Goal: Task Accomplishment & Management: Use online tool/utility

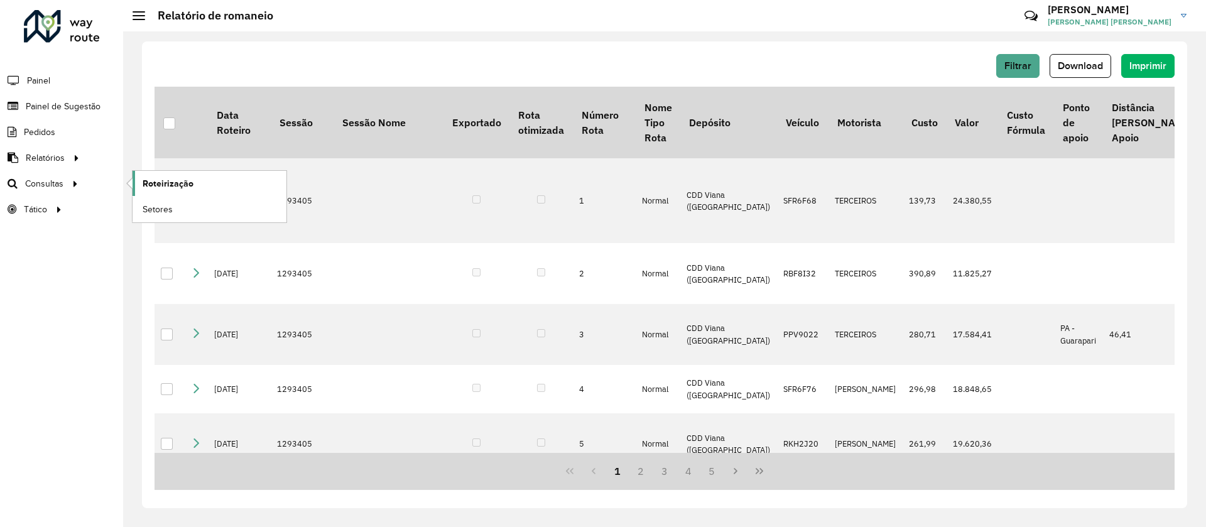
click at [168, 183] on span "Roteirização" at bounding box center [168, 183] width 51 height 13
click at [26, 28] on div at bounding box center [62, 26] width 76 height 33
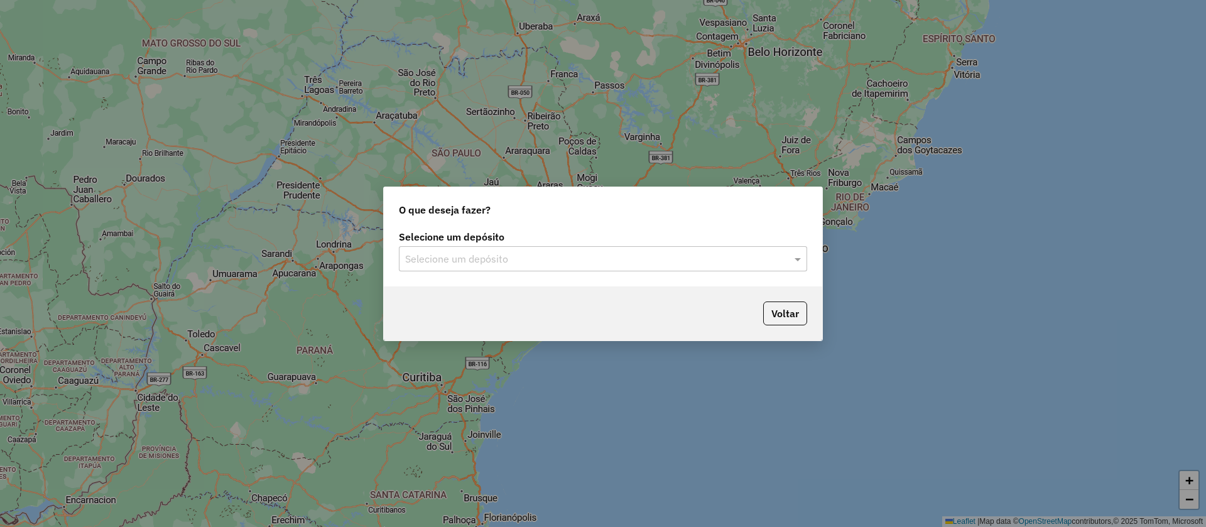
click at [484, 252] on input "text" at bounding box center [590, 259] width 370 height 15
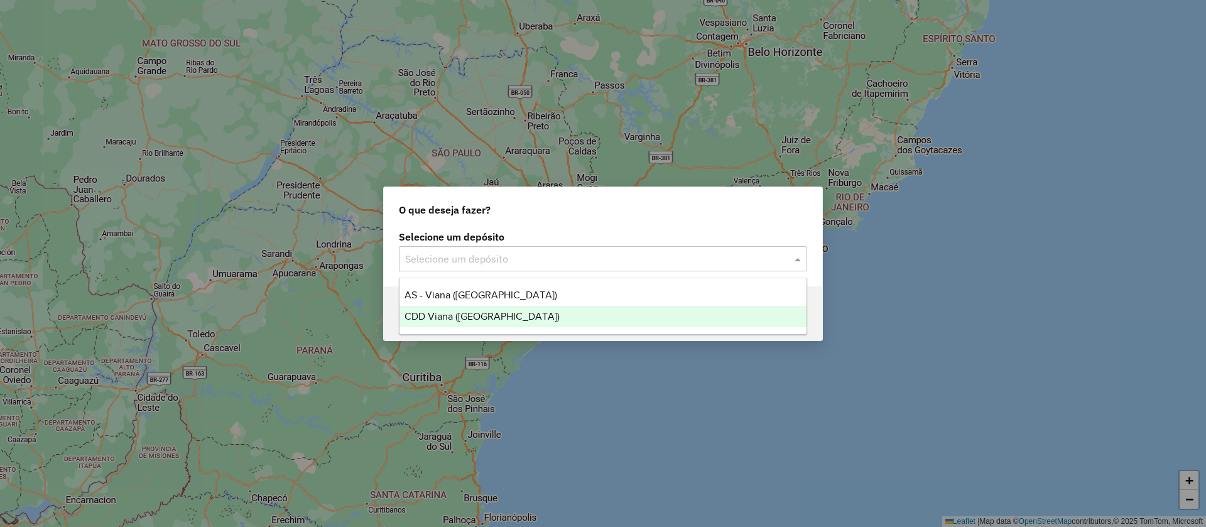
click at [450, 321] on div "CDD Viana ([GEOGRAPHIC_DATA])" at bounding box center [602, 316] width 407 height 21
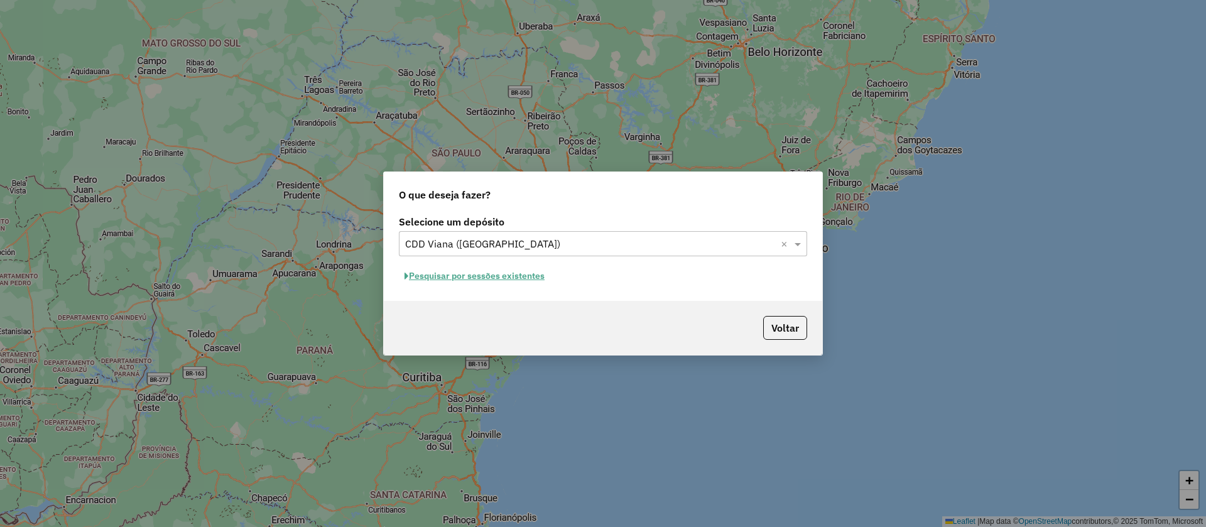
click at [462, 271] on button "Pesquisar por sessões existentes" at bounding box center [474, 275] width 151 height 19
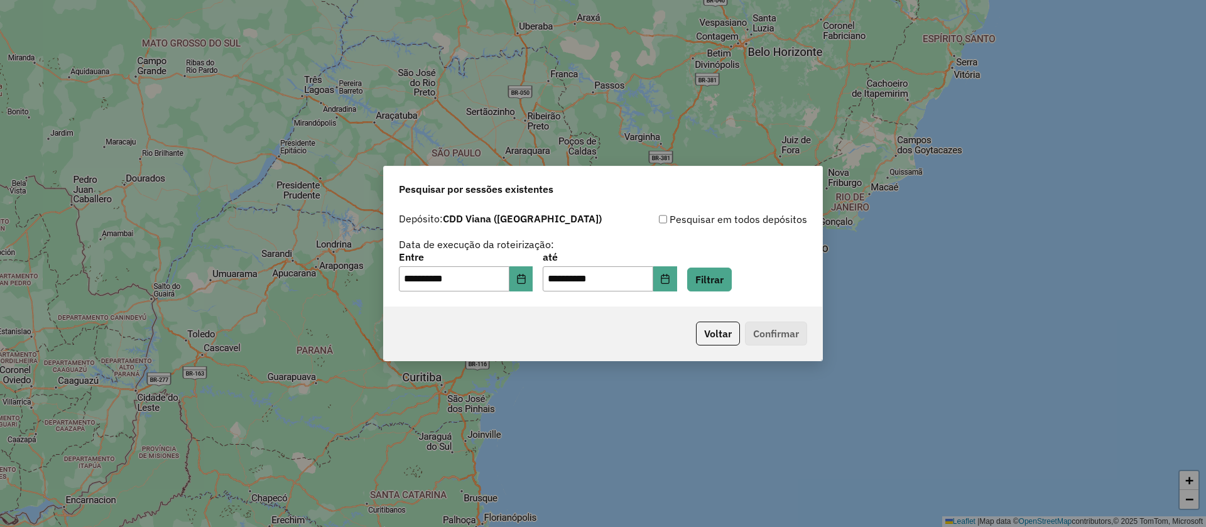
click at [757, 288] on div "**********" at bounding box center [603, 271] width 408 height 39
click at [732, 281] on button "Filtrar" at bounding box center [709, 279] width 45 height 24
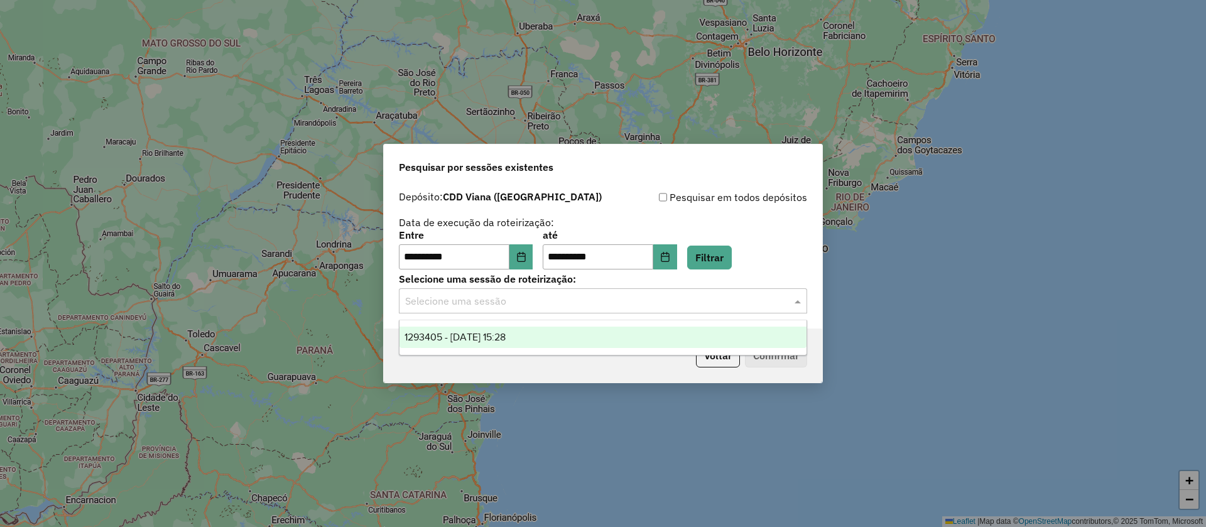
click at [482, 300] on input "text" at bounding box center [590, 301] width 370 height 15
click at [446, 343] on div "1293405 - 13/10/2025 15:28" at bounding box center [602, 337] width 407 height 21
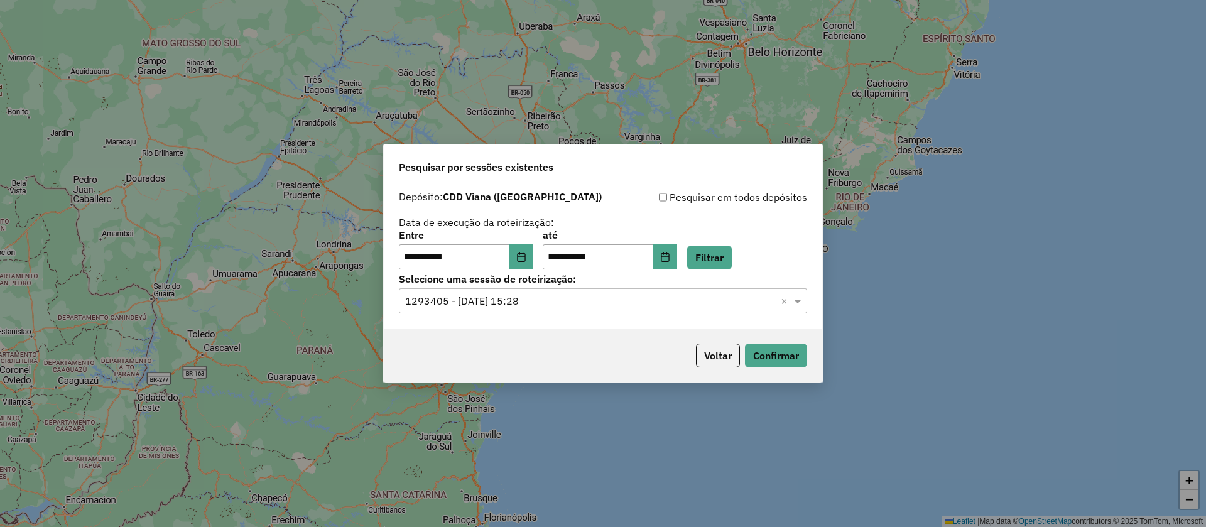
click at [780, 368] on div "Voltar Confirmar" at bounding box center [603, 355] width 438 height 54
click at [779, 364] on button "Confirmar" at bounding box center [776, 355] width 62 height 24
click at [516, 237] on label "Entre" at bounding box center [466, 234] width 134 height 15
click at [524, 247] on button "Choose Date" at bounding box center [521, 256] width 24 height 25
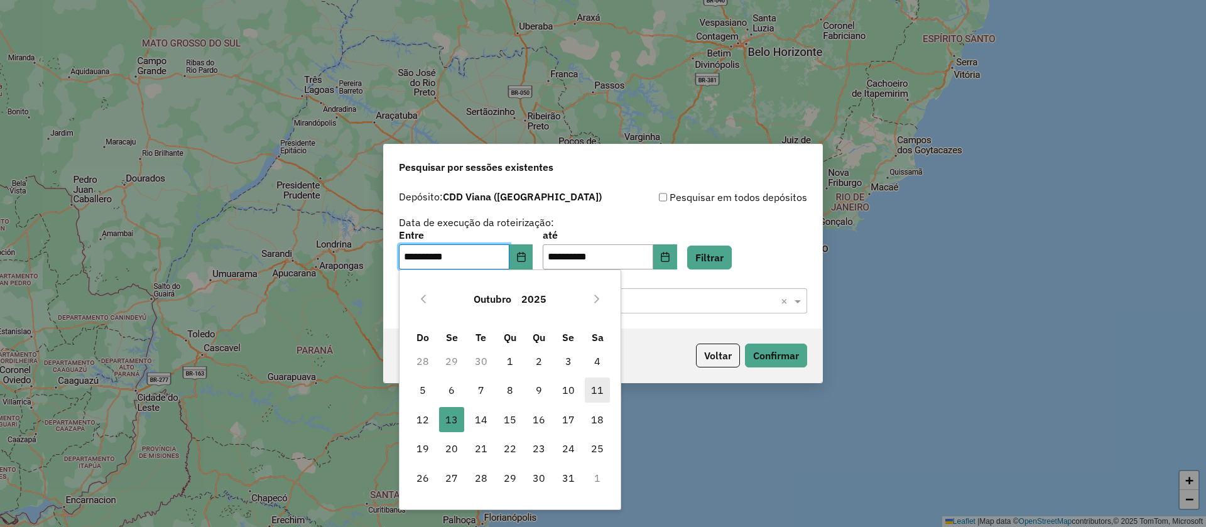
click at [602, 394] on span "11" at bounding box center [597, 389] width 25 height 25
type input "**********"
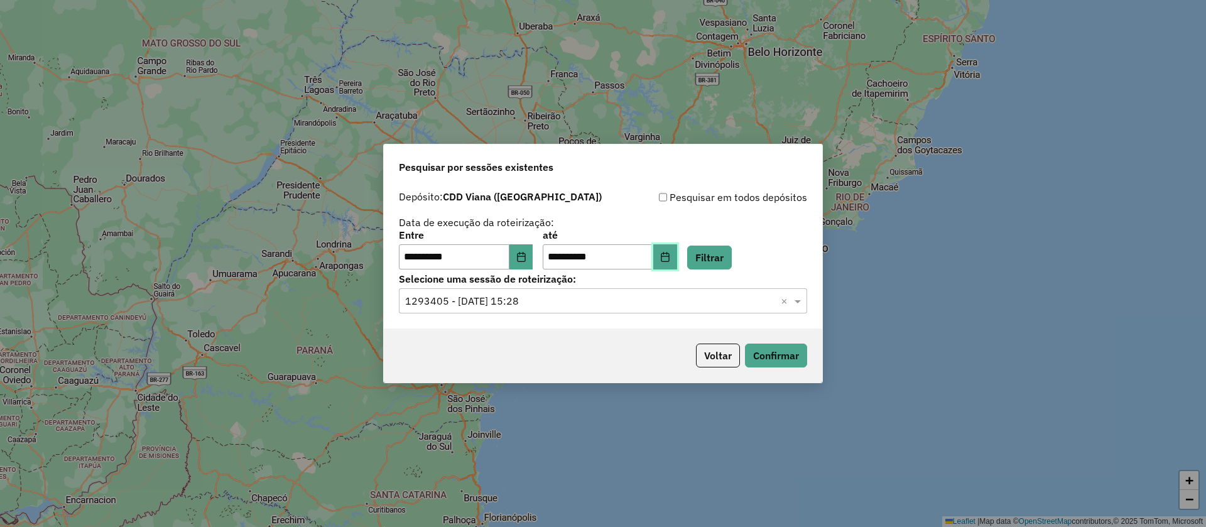
click at [676, 254] on button "Choose Date" at bounding box center [665, 256] width 24 height 25
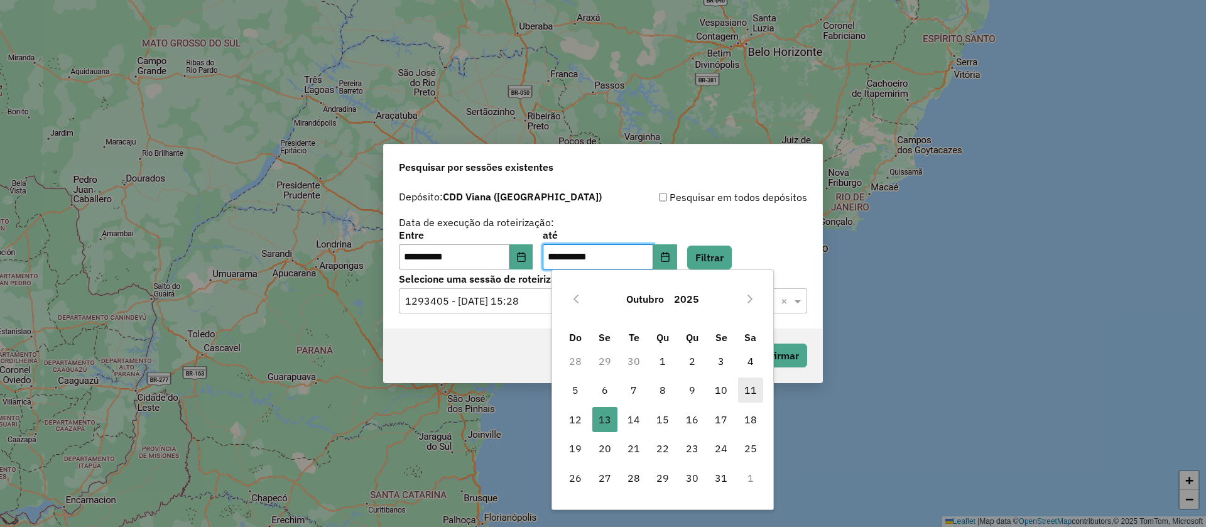
click at [750, 387] on span "11" at bounding box center [750, 389] width 25 height 25
type input "**********"
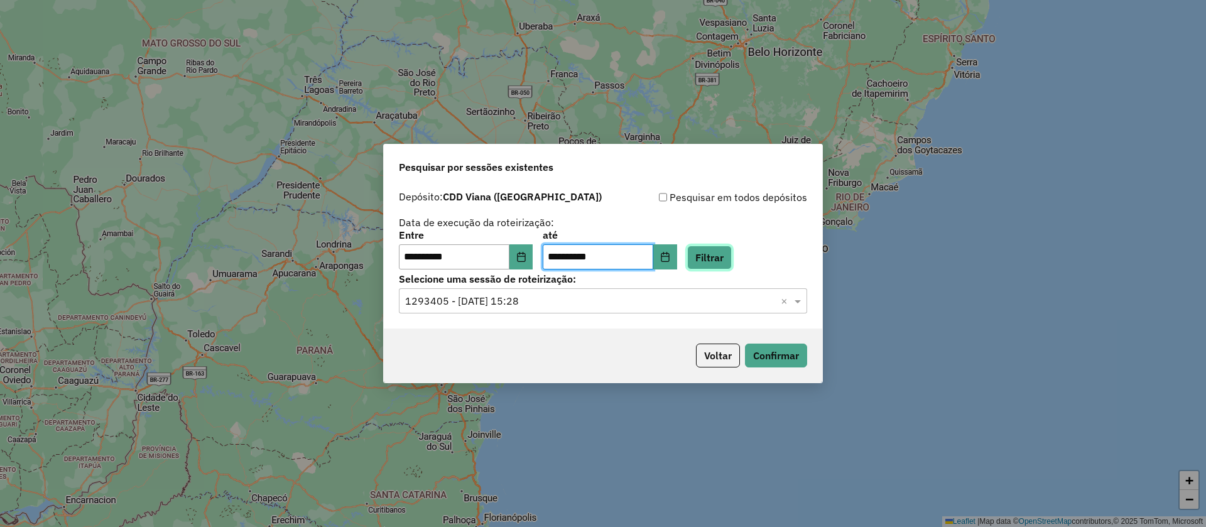
click at [732, 251] on button "Filtrar" at bounding box center [709, 258] width 45 height 24
click at [478, 300] on input "text" at bounding box center [590, 301] width 370 height 15
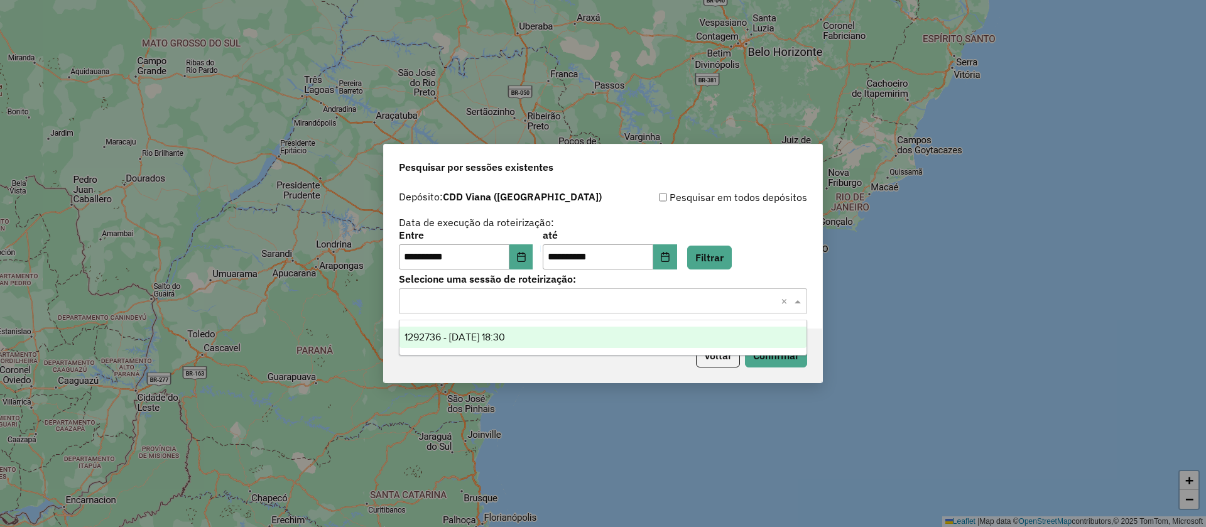
click at [463, 341] on span "1292736 - 11/10/2025 18:30" at bounding box center [454, 337] width 100 height 11
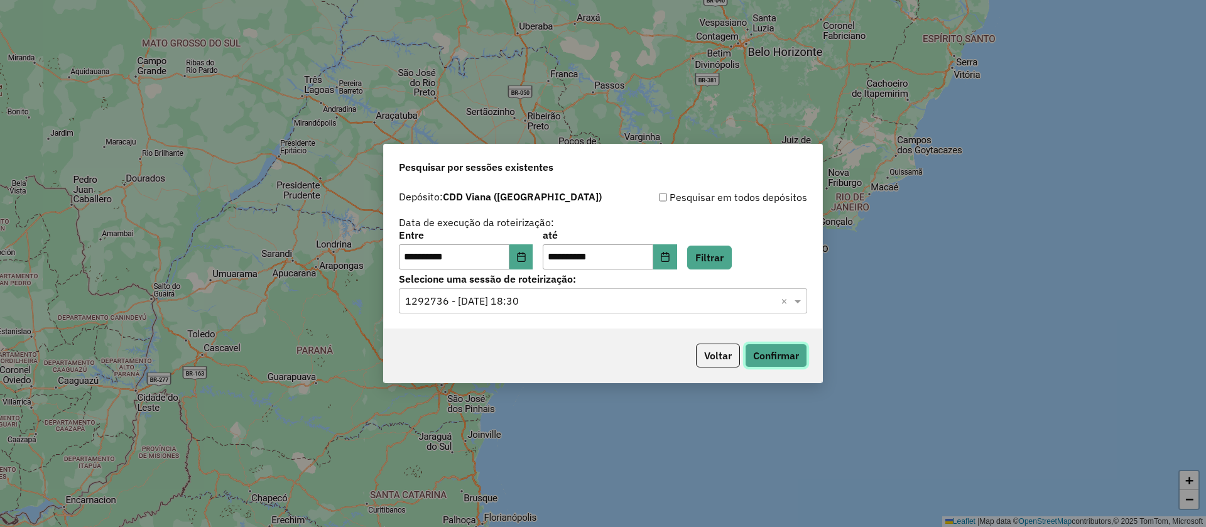
click at [766, 355] on button "Confirmar" at bounding box center [776, 355] width 62 height 24
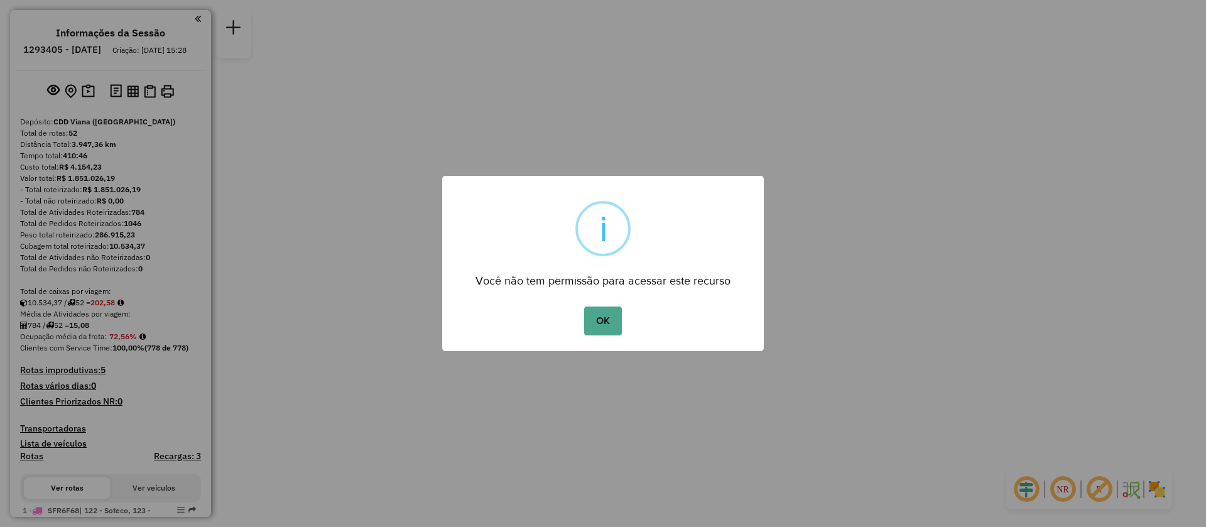
click at [583, 322] on div "OK No Cancel" at bounding box center [602, 320] width 321 height 35
click at [610, 322] on button "OK" at bounding box center [602, 320] width 37 height 29
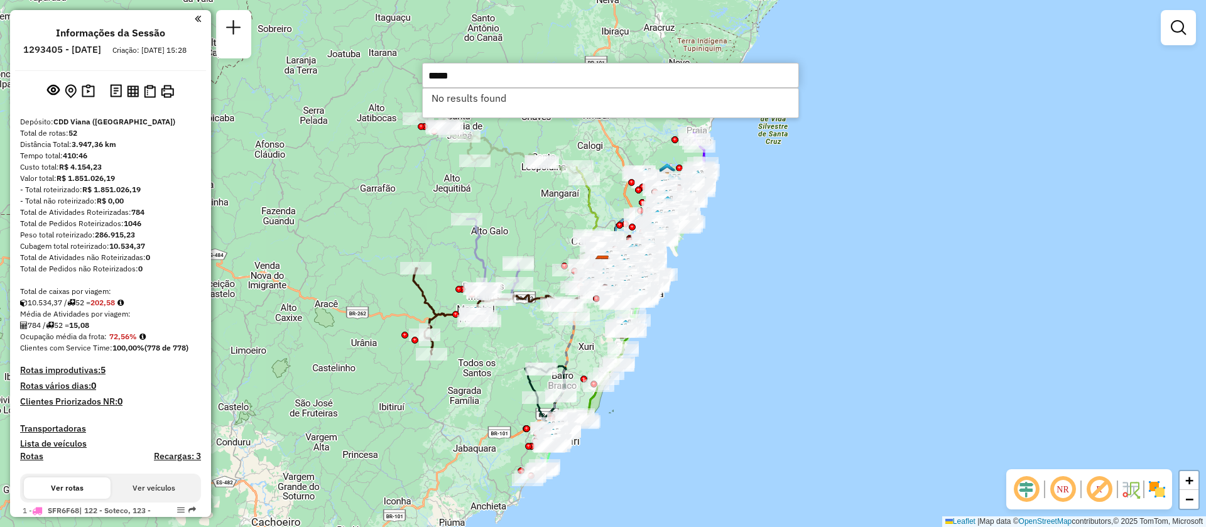
type input "*****"
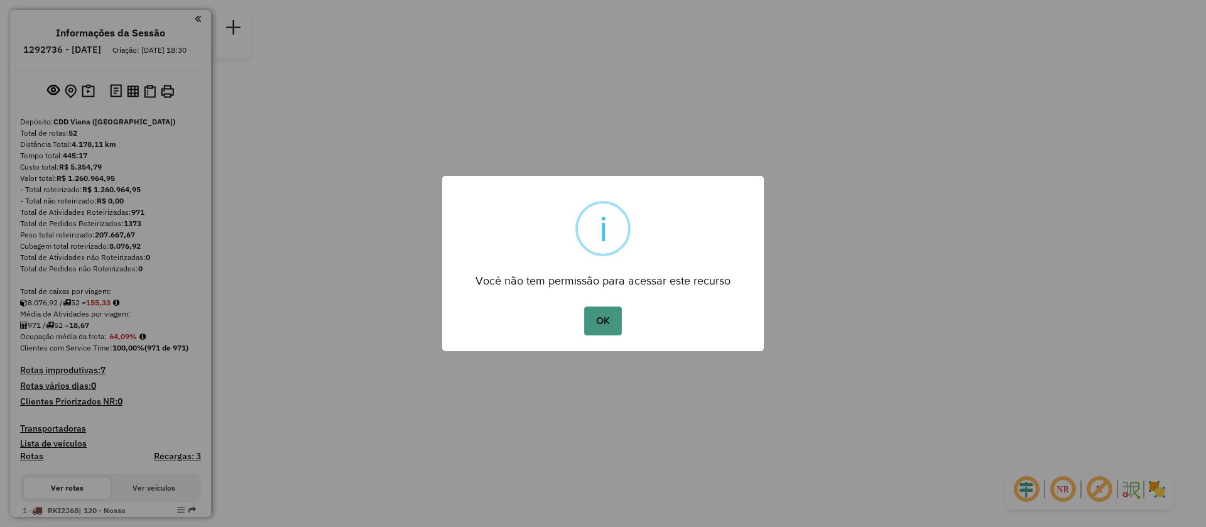
click at [609, 314] on button "OK" at bounding box center [602, 320] width 37 height 29
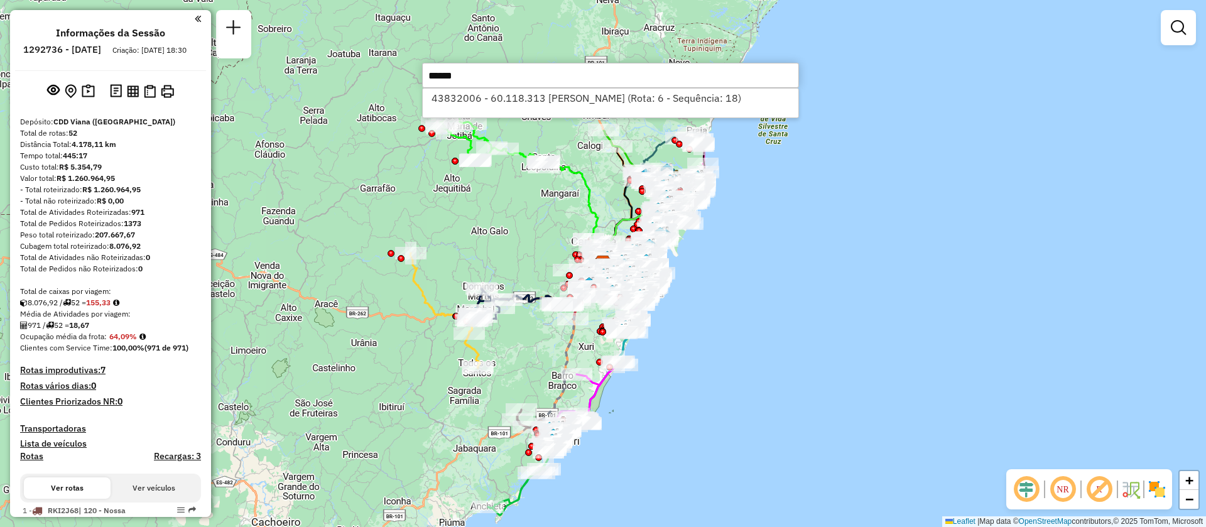
type input "*****"
click at [514, 108] on div "43832006 - 60.118.313 MILENA DAFNE BUENO (Rota: 6 - Sequência: 18)" at bounding box center [610, 103] width 377 height 30
click at [519, 98] on li "43832006 - 60.118.313 MILENA DAFNE BUENO (Rota: 6 - Sequência: 18)" at bounding box center [611, 98] width 376 height 19
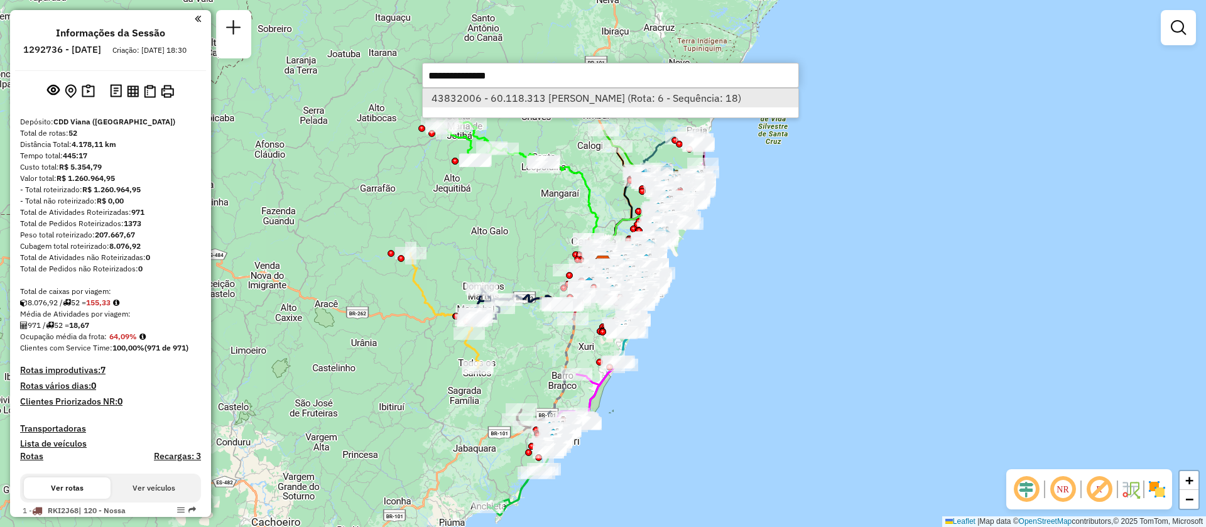
select select "**********"
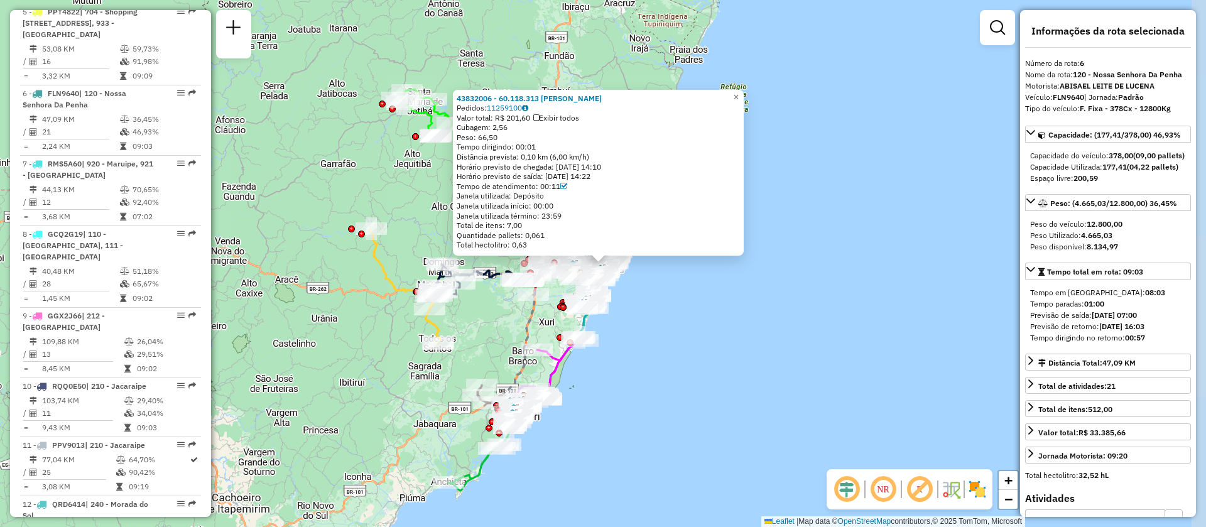
scroll to position [867, 0]
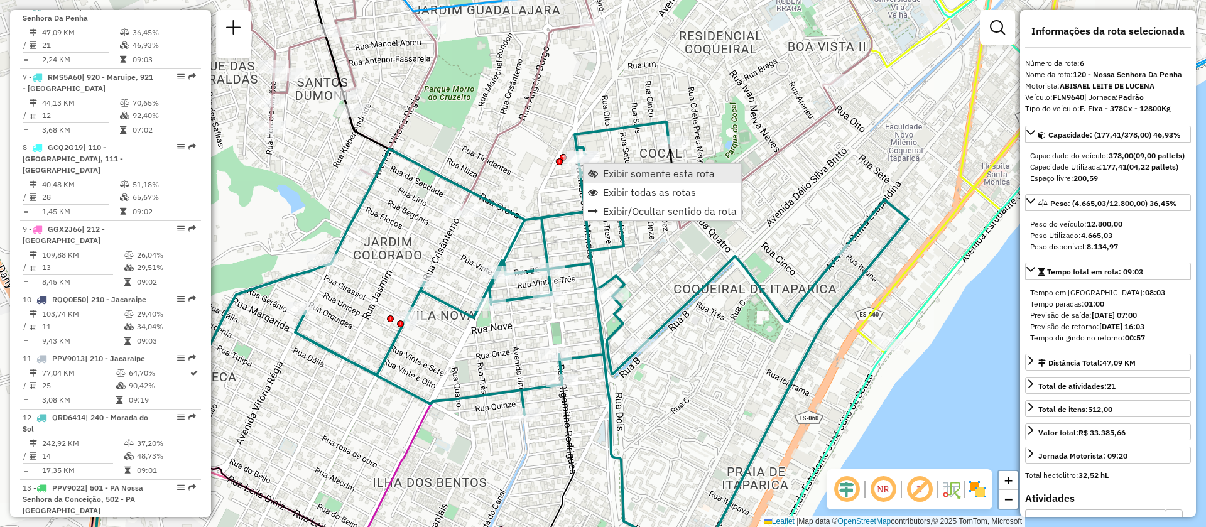
click at [634, 174] on span "Exibir somente esta rota" at bounding box center [659, 173] width 112 height 10
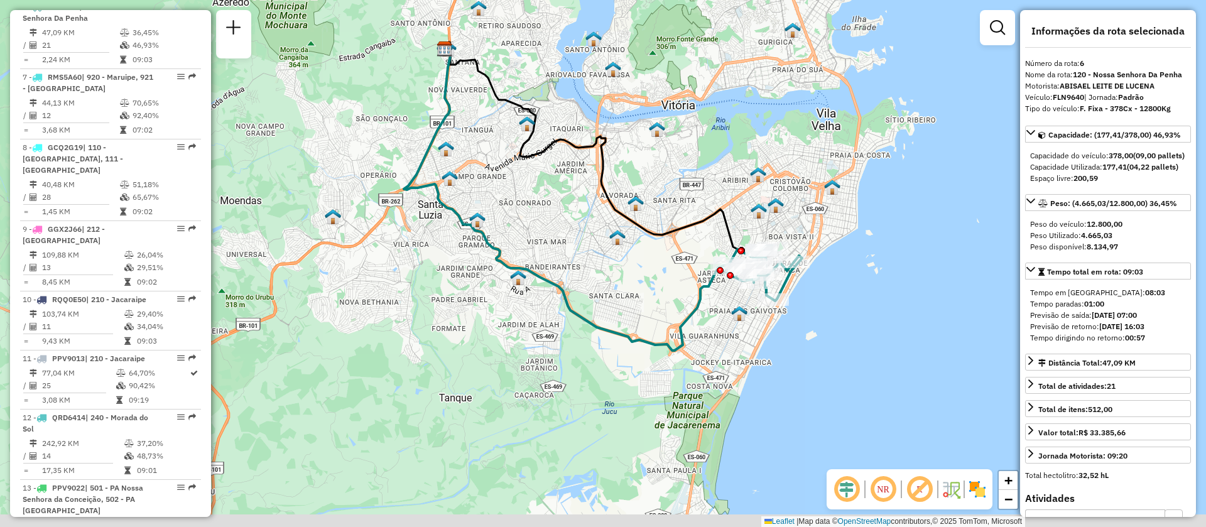
drag, startPoint x: 680, startPoint y: 269, endPoint x: 682, endPoint y: 196, distance: 73.5
click at [682, 196] on div "Janela de atendimento Grade de atendimento Capacidade Transportadoras Veículos …" at bounding box center [603, 263] width 1206 height 527
